Goal: Transaction & Acquisition: Subscribe to service/newsletter

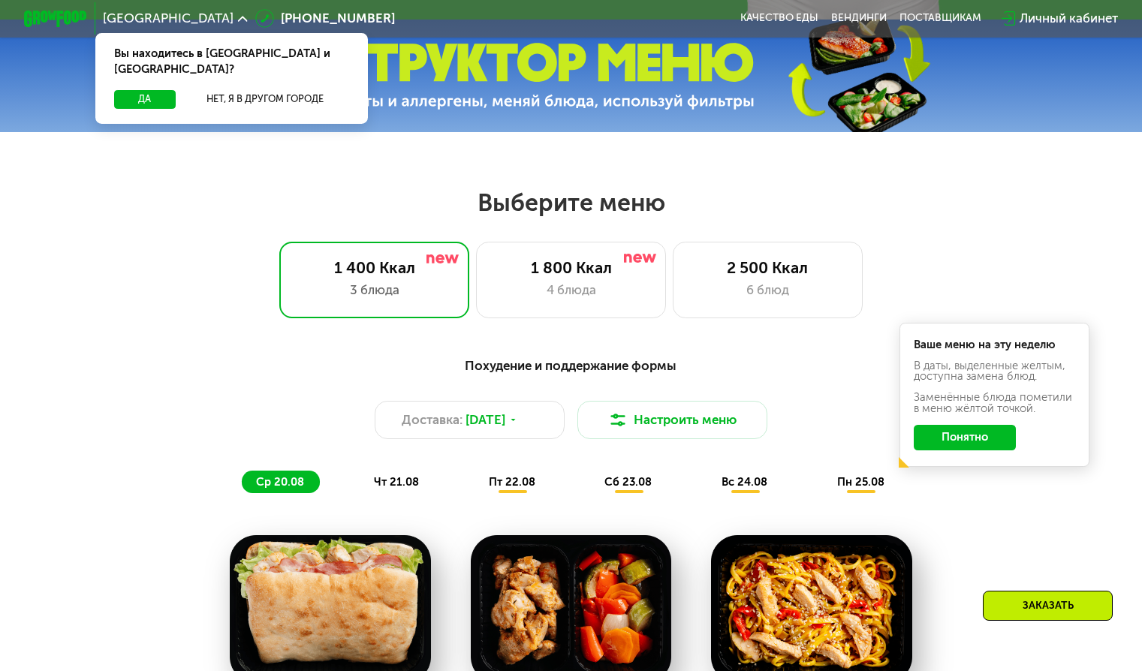
scroll to position [601, 0]
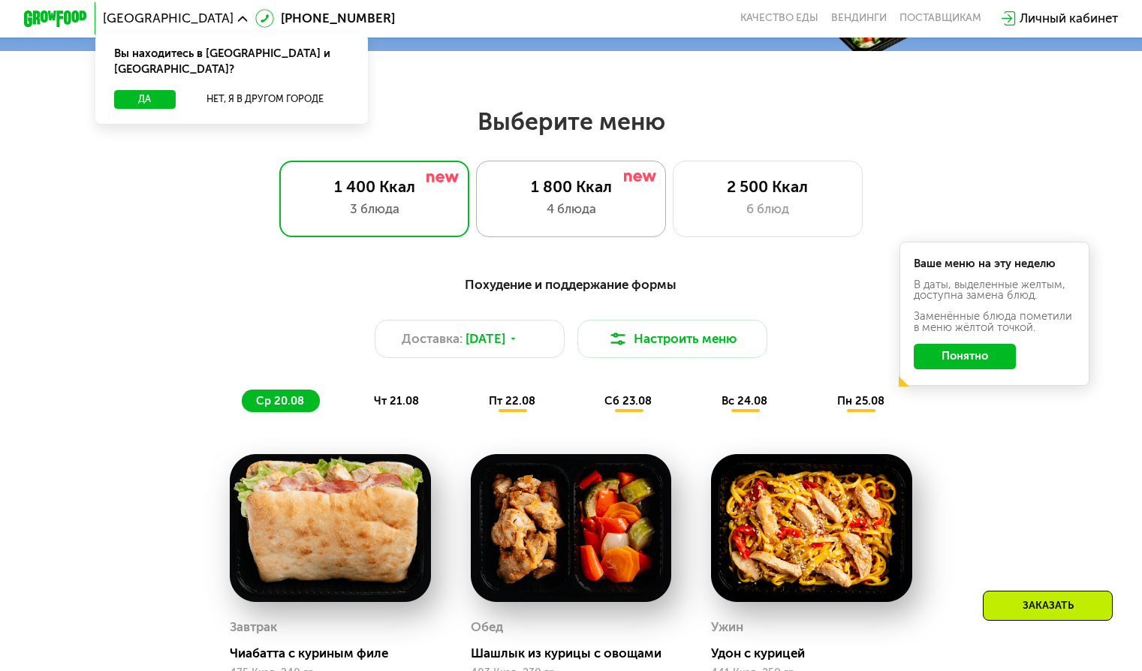
click at [673, 205] on div "1 800 Ккал 4 блюда" at bounding box center [768, 199] width 191 height 76
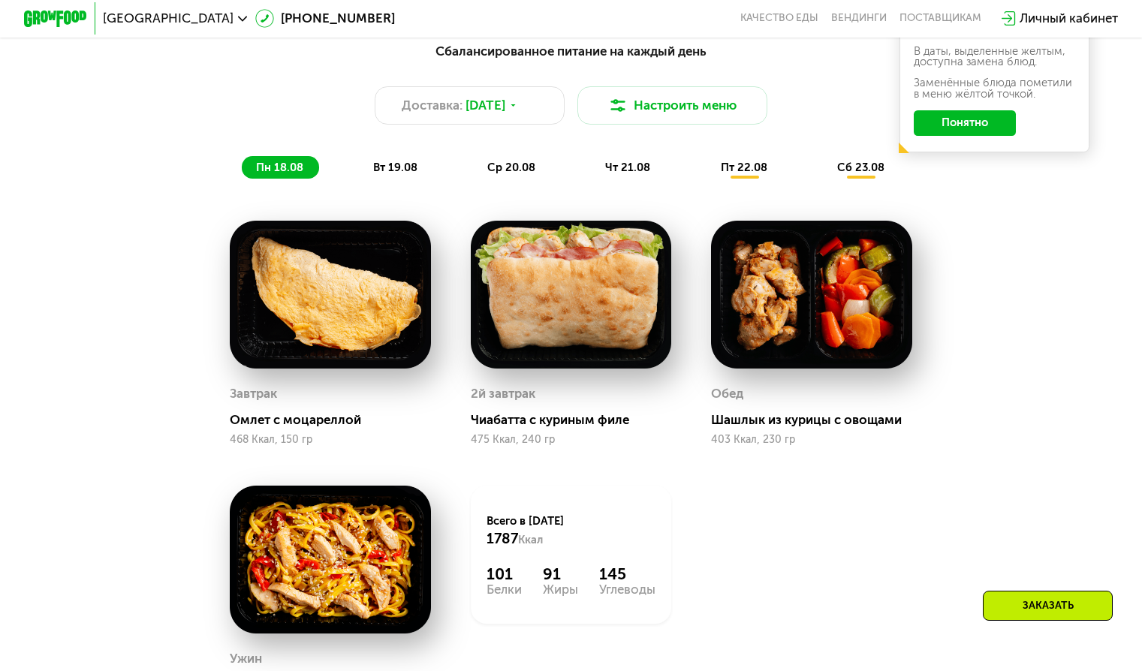
scroll to position [826, 0]
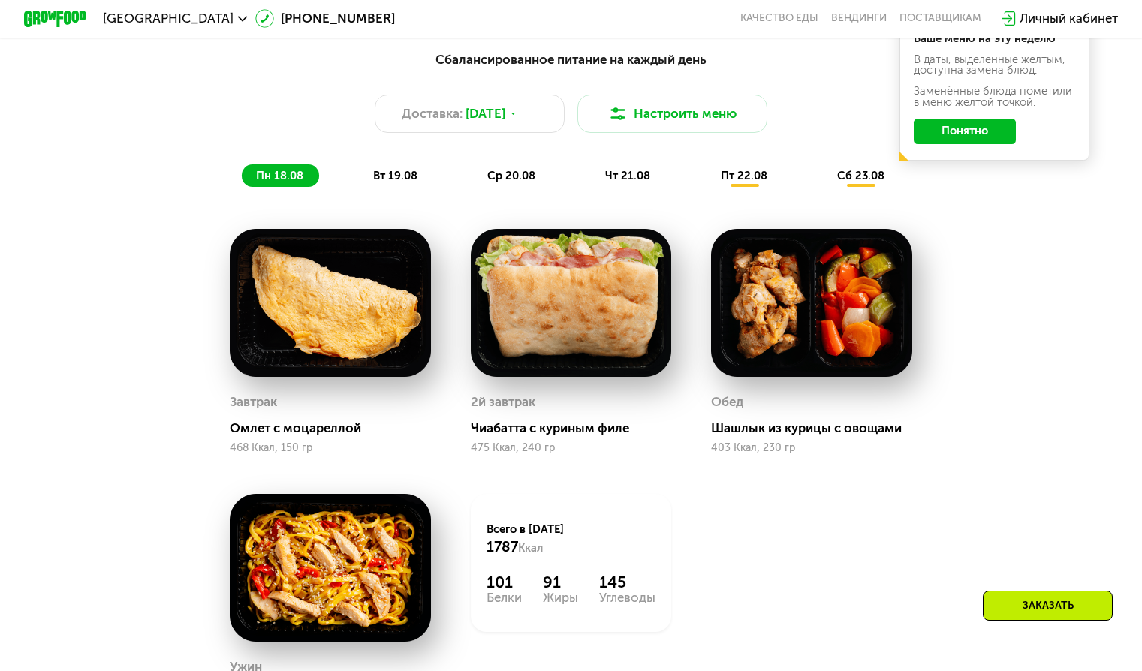
click at [396, 182] on span "вт 19.08" at bounding box center [395, 176] width 44 height 14
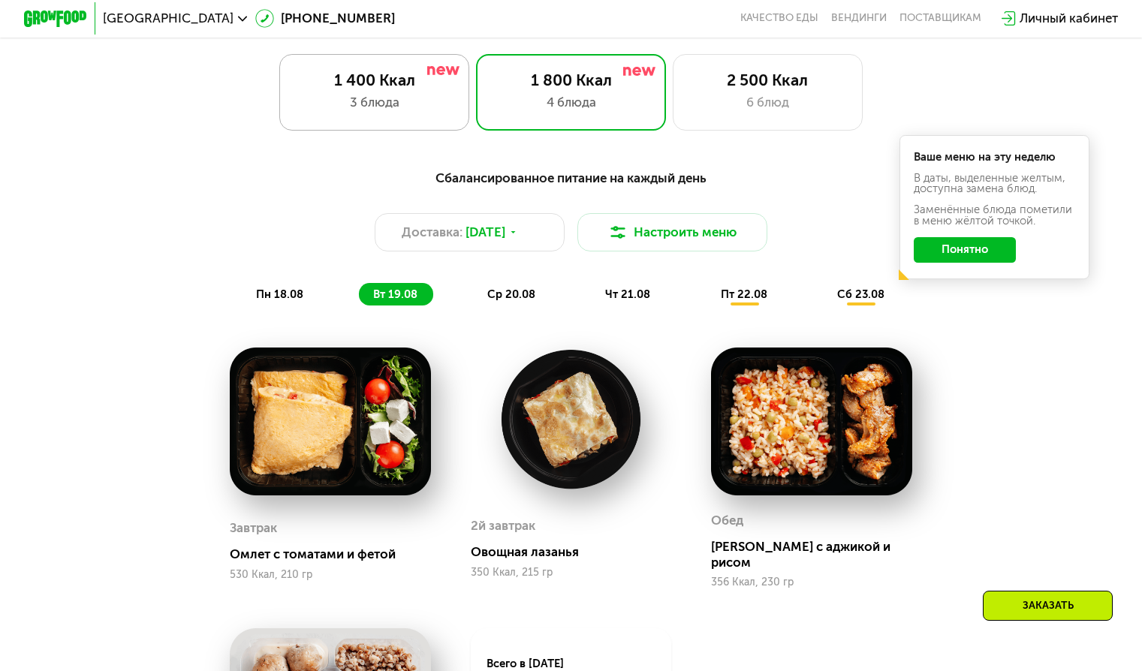
scroll to position [676, 0]
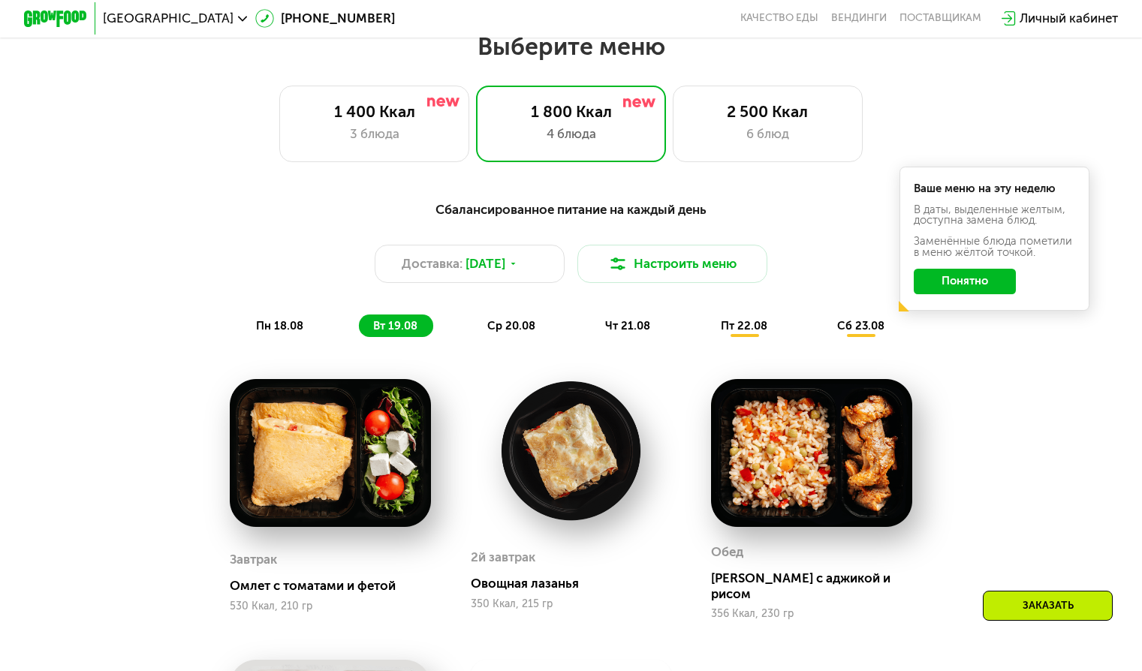
click at [503, 327] on span "ср 20.08" at bounding box center [511, 326] width 48 height 14
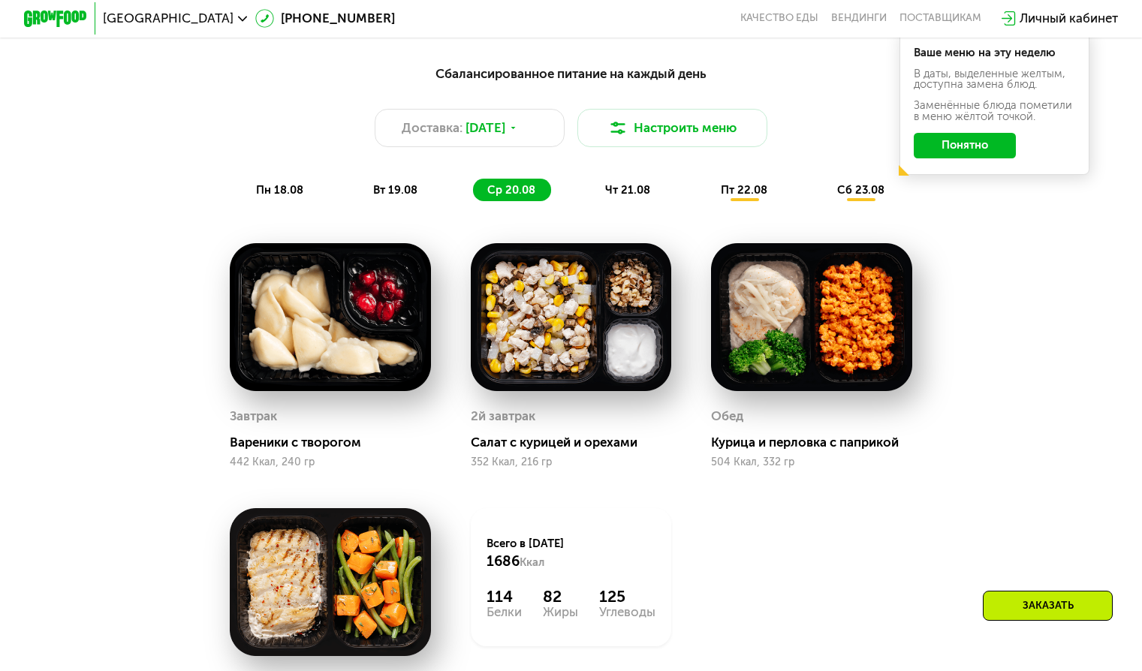
scroll to position [751, 0]
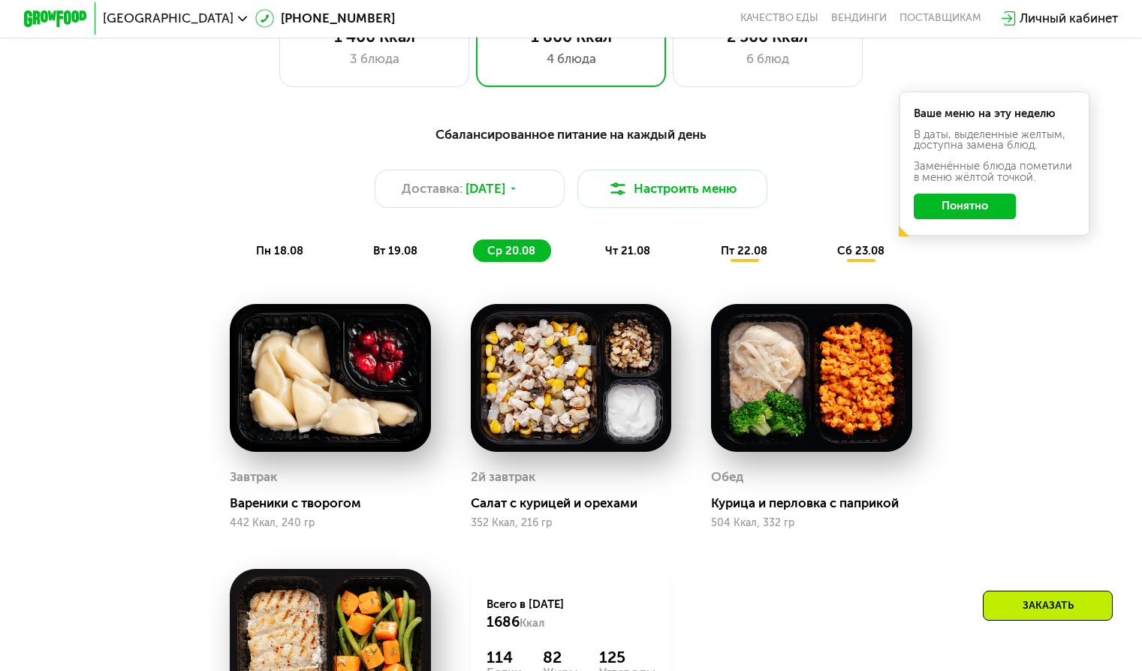
click at [634, 258] on span "чт 21.08" at bounding box center [627, 251] width 45 height 14
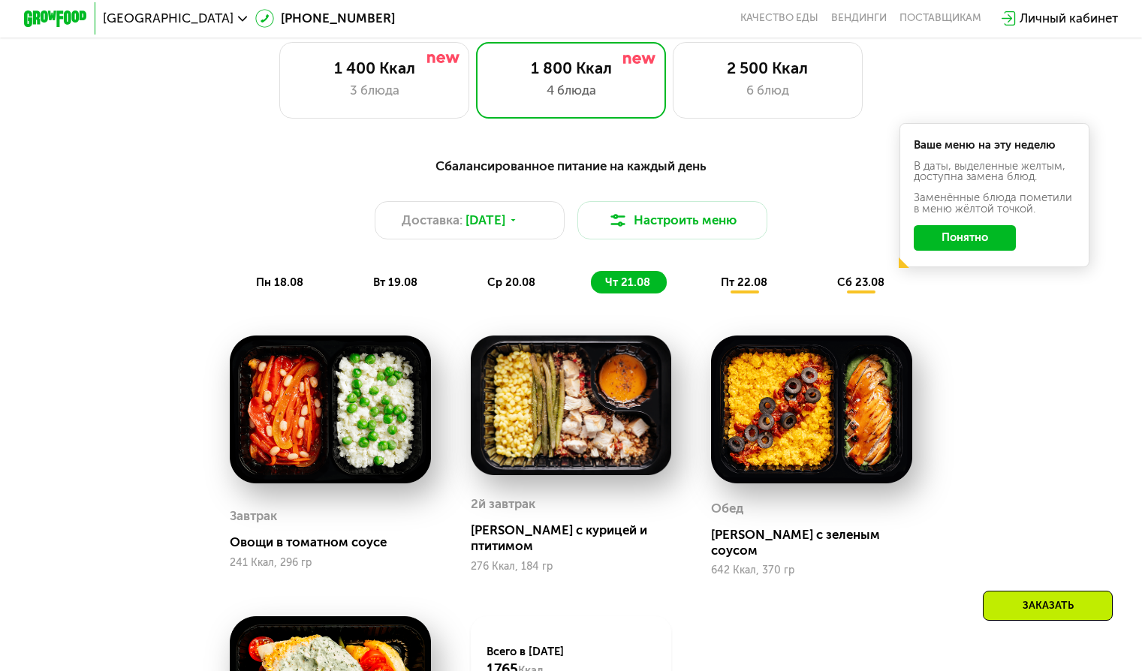
scroll to position [676, 0]
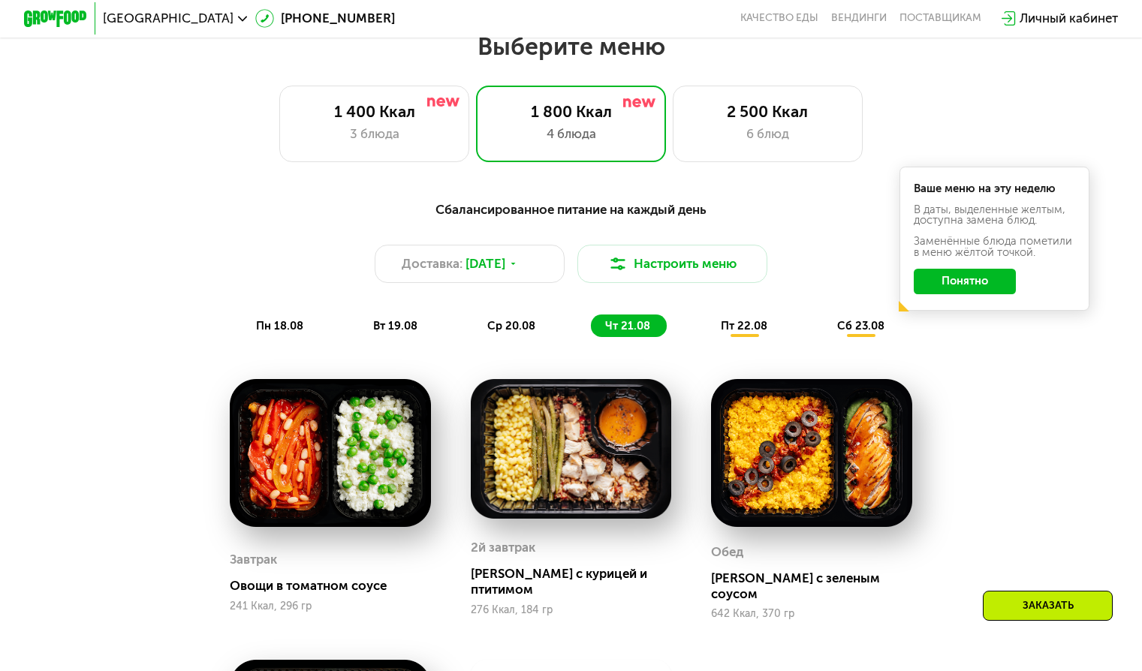
click at [823, 327] on div "пт 22.08" at bounding box center [861, 326] width 77 height 23
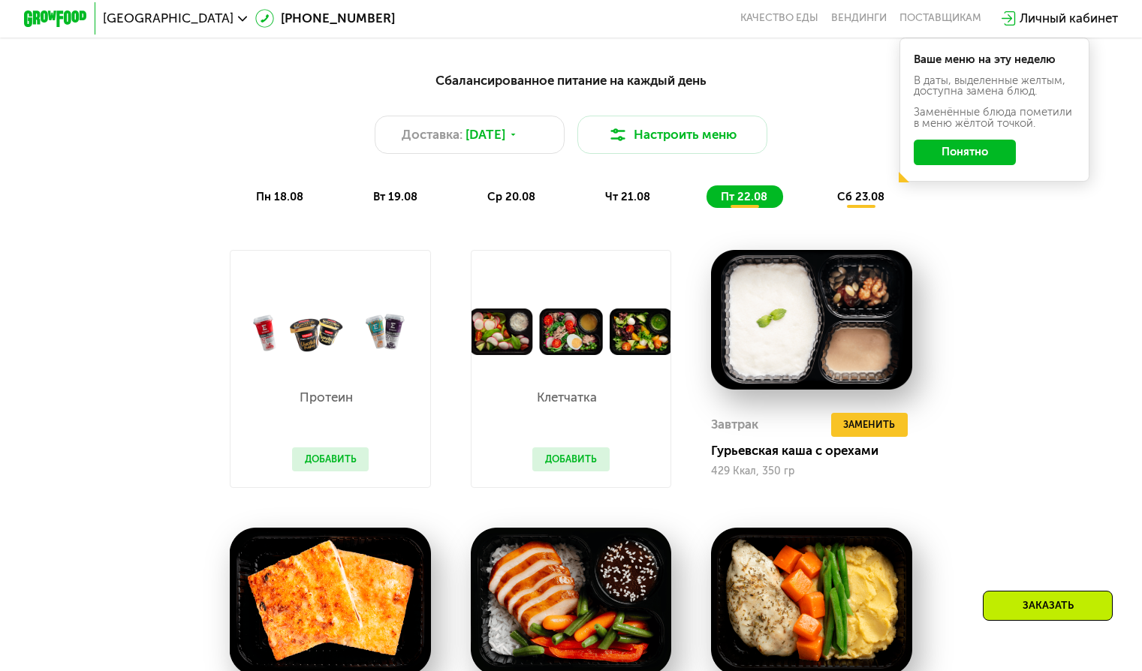
scroll to position [751, 0]
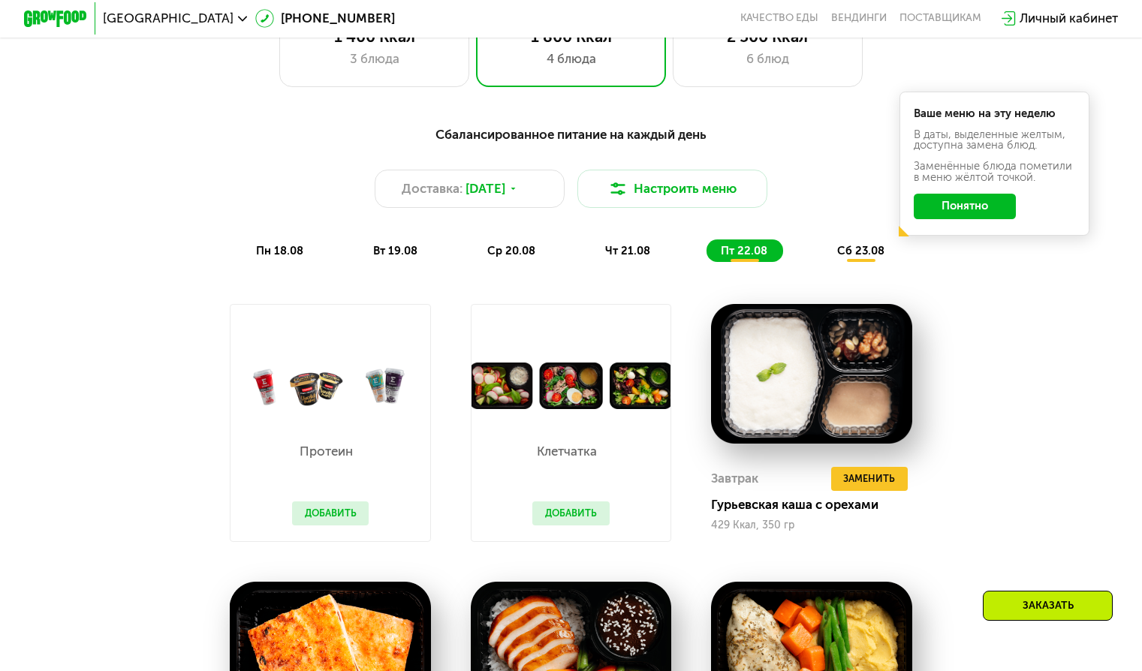
click at [845, 258] on span "сб 23.08" at bounding box center [860, 251] width 47 height 14
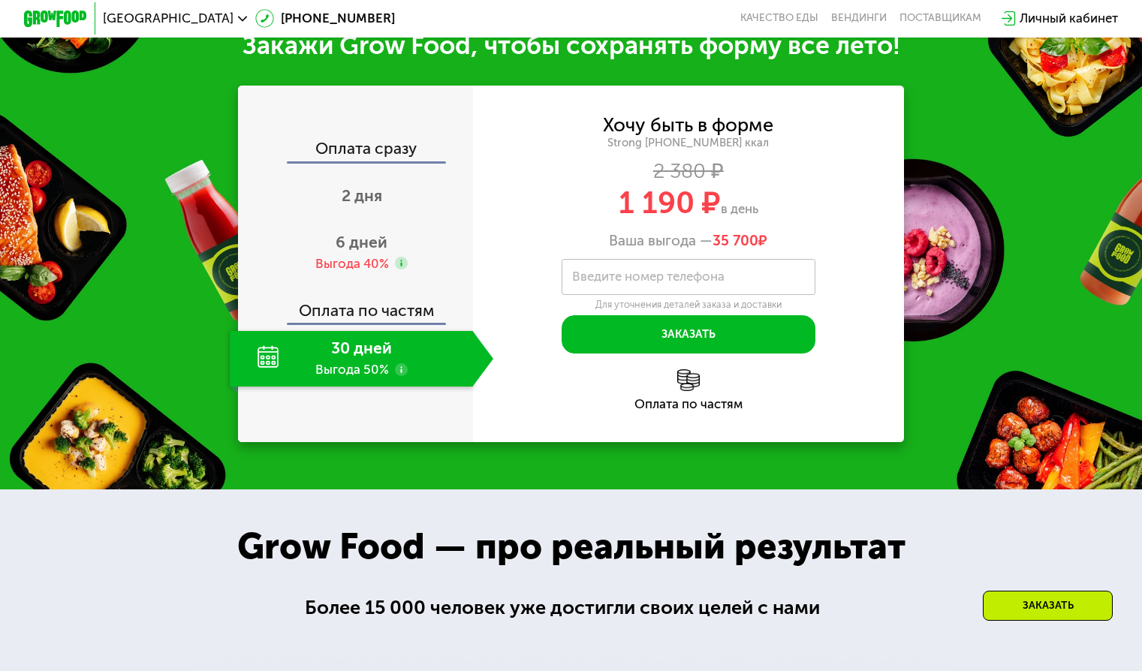
scroll to position [1877, 0]
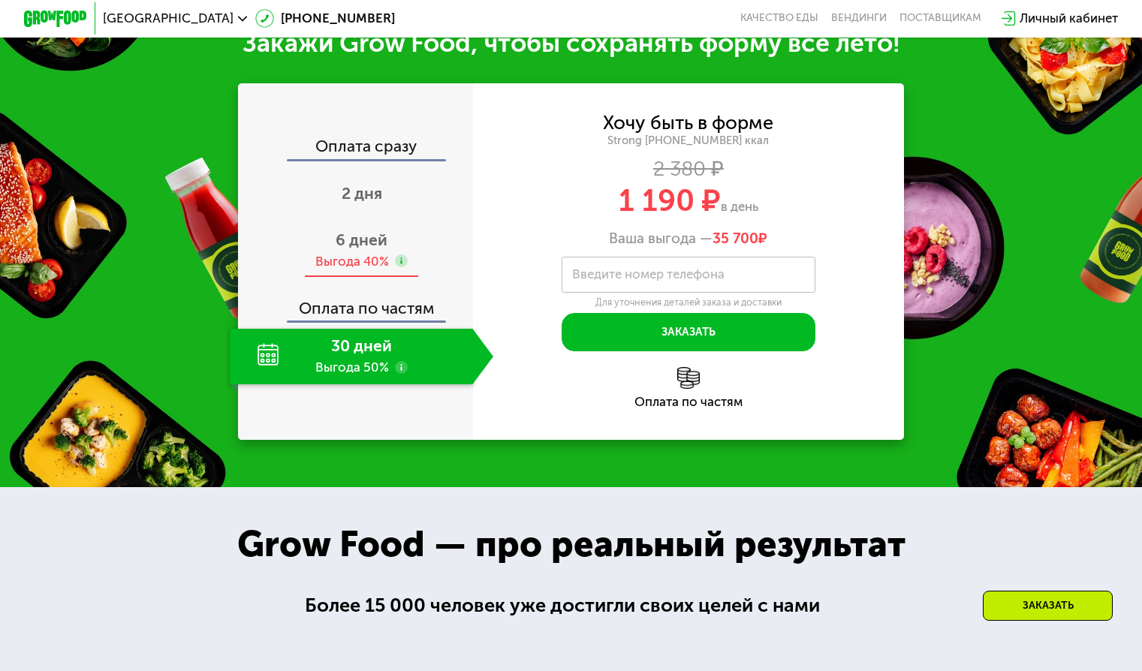
click at [337, 249] on span "6 дней" at bounding box center [362, 240] width 52 height 19
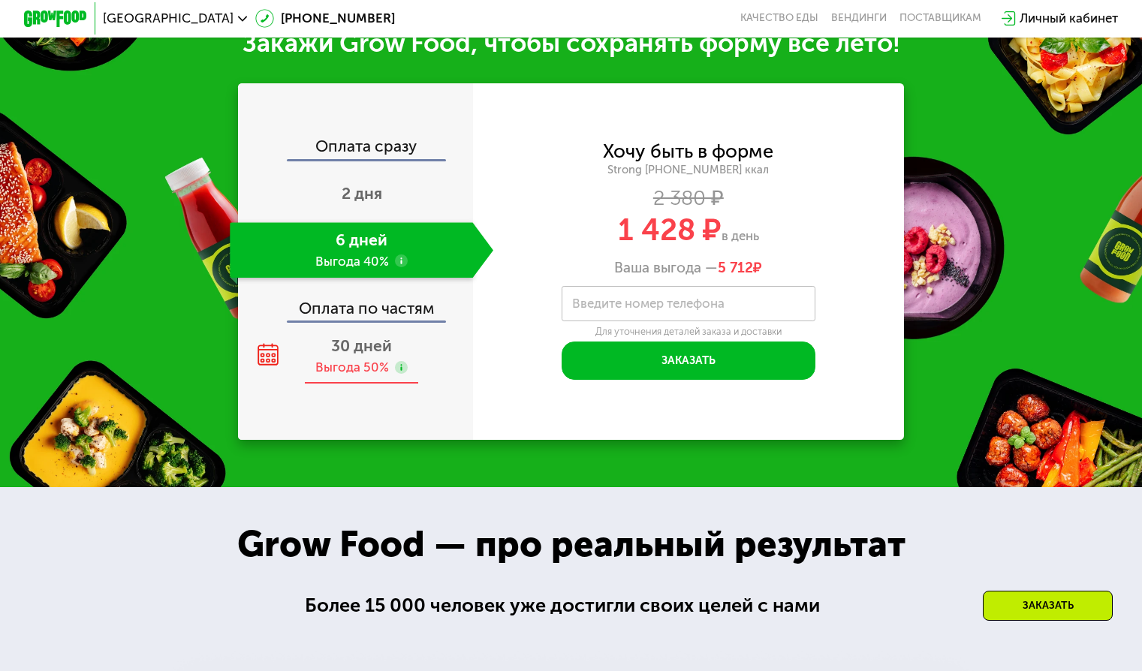
click at [348, 350] on span "30 дней" at bounding box center [361, 345] width 61 height 19
